Goal: Task Accomplishment & Management: Manage account settings

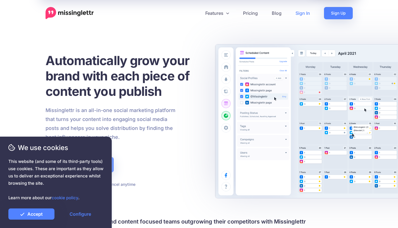
click at [299, 16] on link "Sign In" at bounding box center [303, 13] width 29 height 12
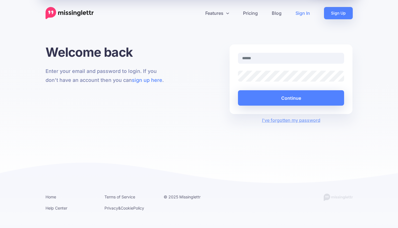
click at [281, 64] on div at bounding box center [291, 62] width 115 height 18
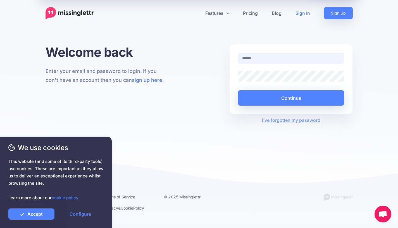
click at [276, 56] on input "text" at bounding box center [291, 58] width 107 height 11
type input "**********"
click at [238, 90] on button "Continue" at bounding box center [291, 97] width 107 height 15
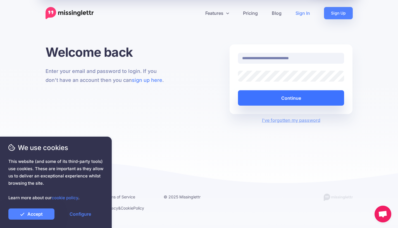
click at [300, 100] on button "Continue" at bounding box center [291, 97] width 107 height 15
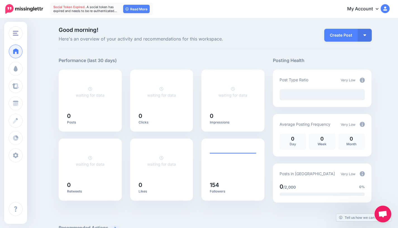
click at [379, 9] on link "My Account" at bounding box center [366, 9] width 48 height 14
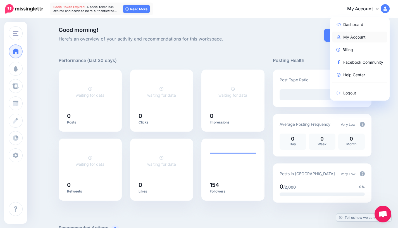
click at [348, 37] on link "My Account" at bounding box center [360, 37] width 56 height 11
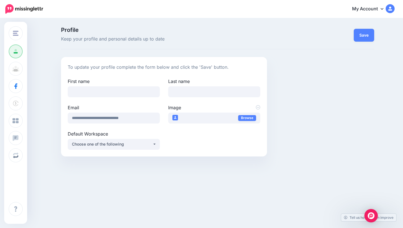
click at [376, 8] on link "My Account" at bounding box center [370, 9] width 48 height 14
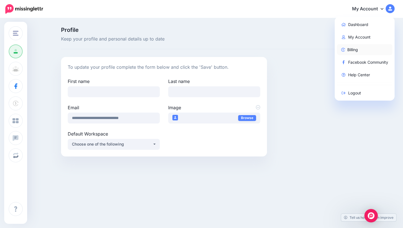
click at [355, 51] on link "Billing" at bounding box center [365, 49] width 56 height 11
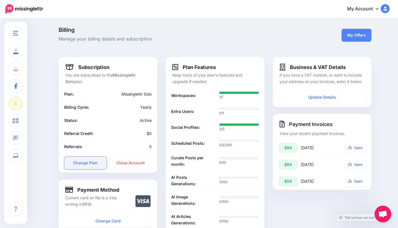
click at [91, 164] on link "Change Plan" at bounding box center [85, 163] width 42 height 13
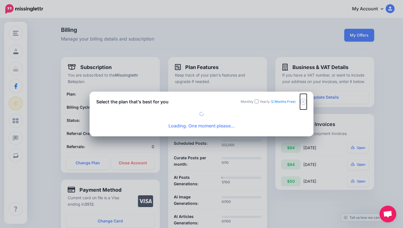
click at [303, 103] on icon "Close" at bounding box center [303, 101] width 7 height 7
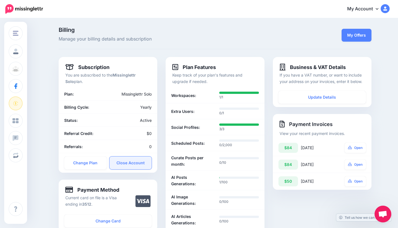
click at [131, 163] on link "Close Account" at bounding box center [131, 163] width 42 height 13
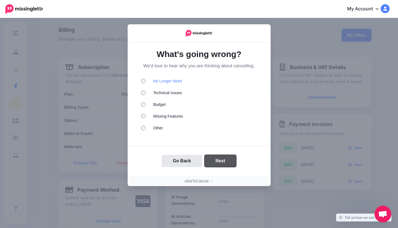
click at [226, 164] on button "Next" at bounding box center [221, 161] width 32 height 12
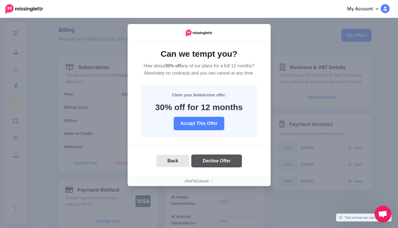
click at [223, 163] on button "Decline Offer" at bounding box center [217, 161] width 50 height 12
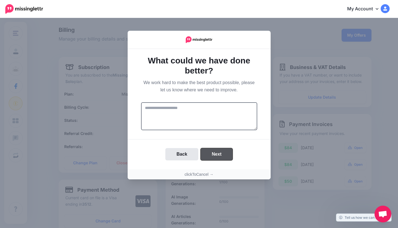
click at [219, 156] on button "Next" at bounding box center [217, 154] width 32 height 12
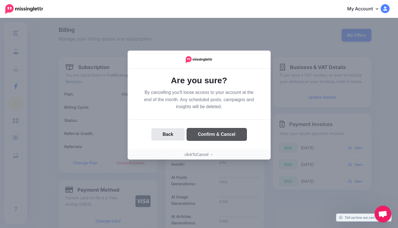
click at [223, 135] on button "Confirm & Cancel" at bounding box center [217, 134] width 60 height 12
